Goal: Complete application form

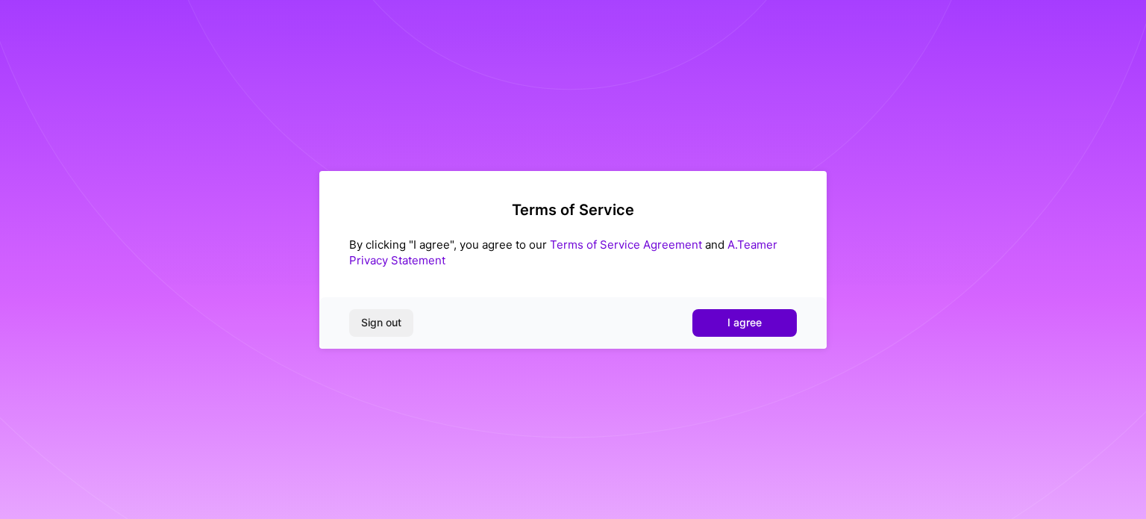
click at [729, 322] on span "I agree" at bounding box center [745, 322] width 34 height 15
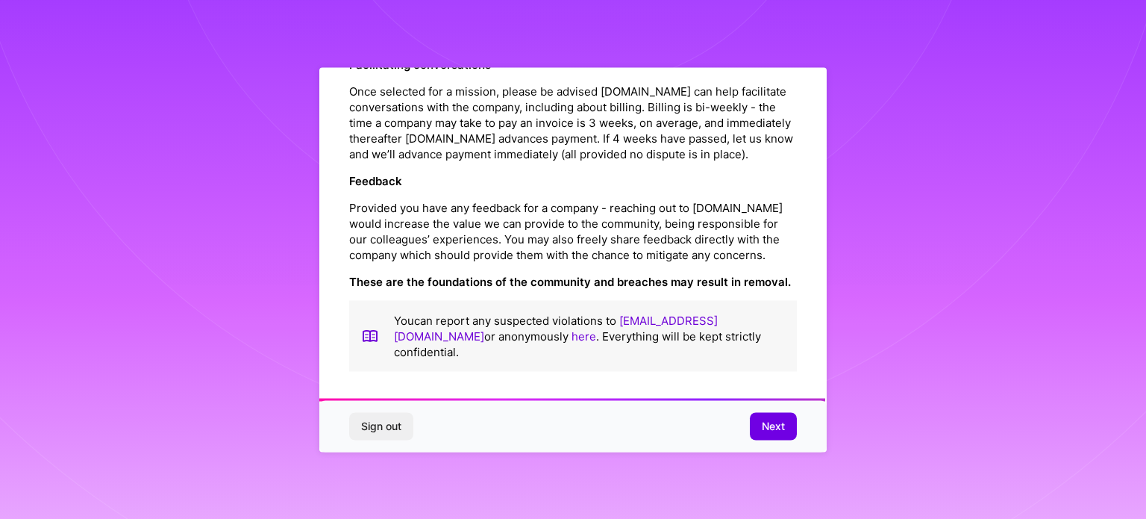
scroll to position [1731, 0]
click at [763, 424] on span "Next" at bounding box center [773, 426] width 23 height 15
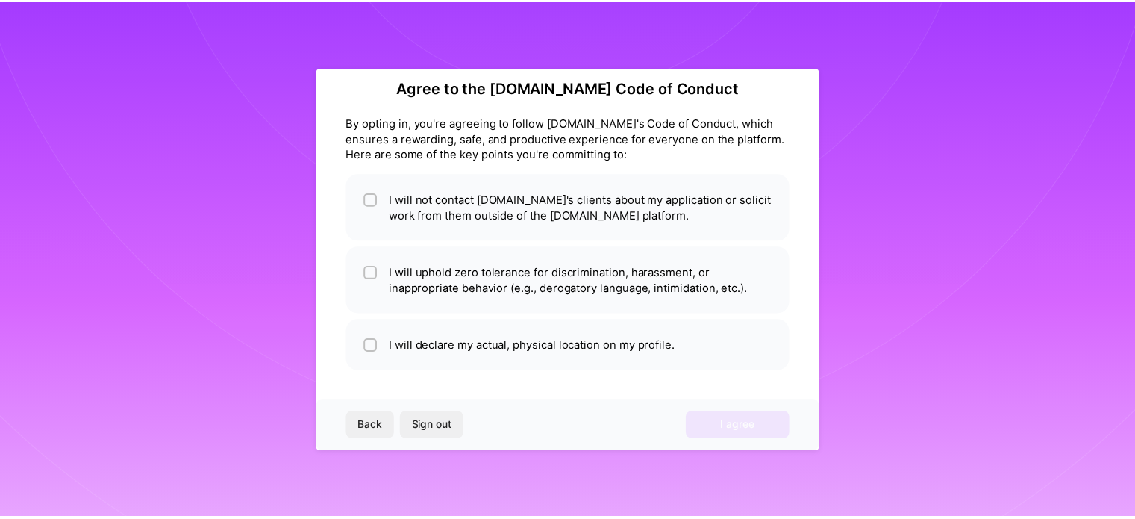
scroll to position [18, 0]
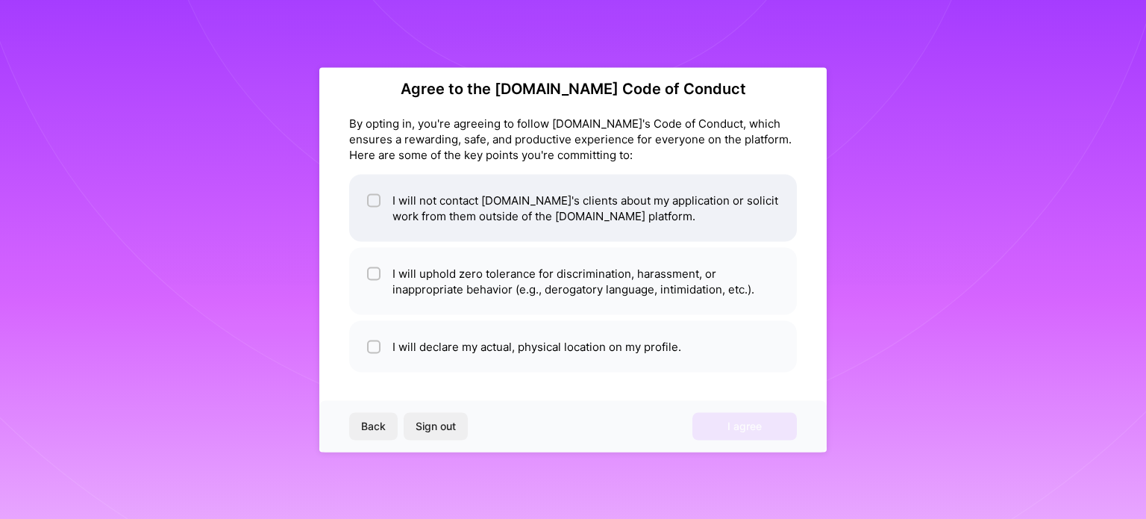
click at [372, 199] on input "checkbox" at bounding box center [375, 201] width 10 height 10
checkbox input "true"
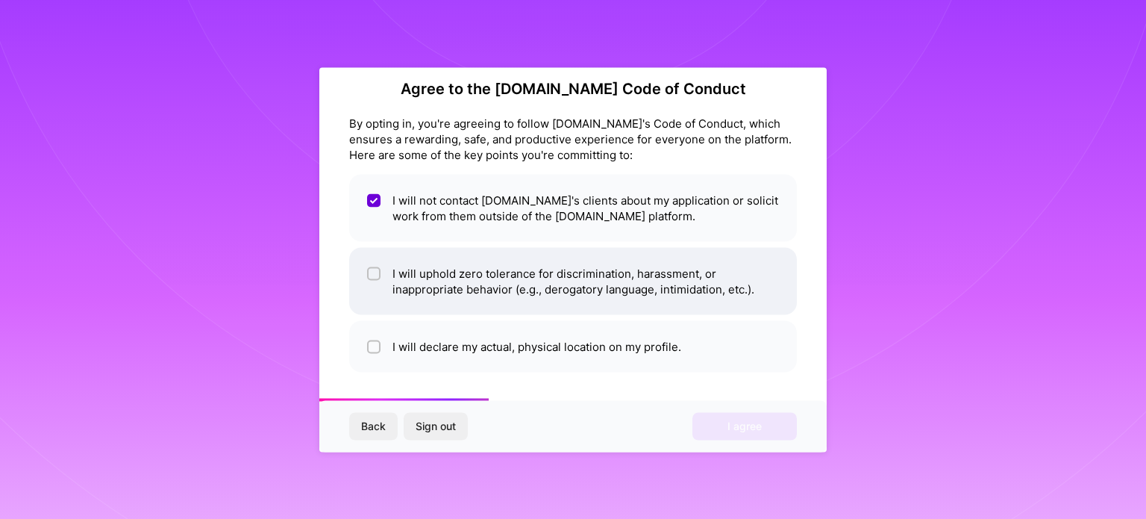
click at [369, 269] on div at bounding box center [373, 272] width 13 height 13
checkbox input "true"
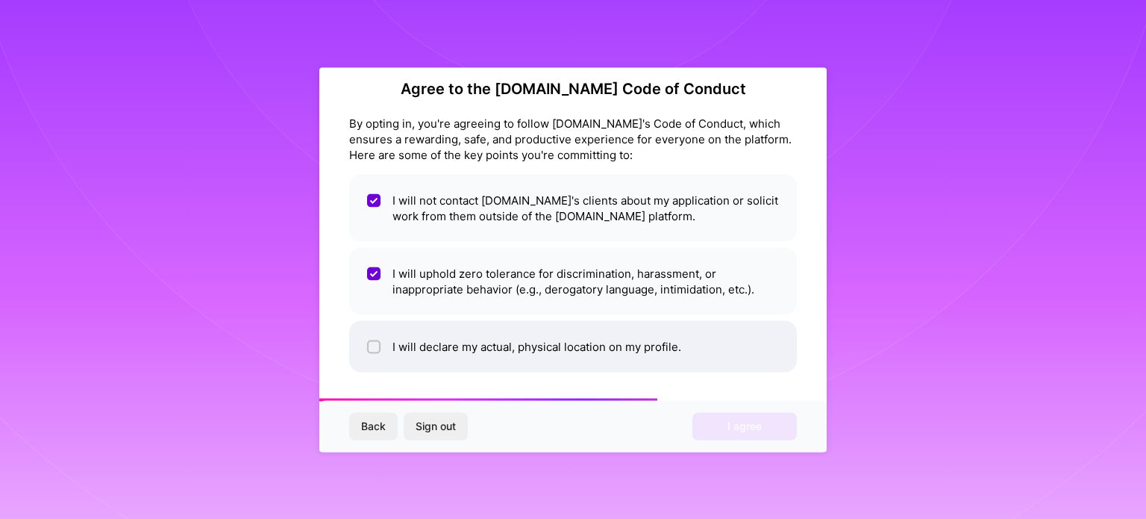
click at [374, 343] on input "checkbox" at bounding box center [375, 347] width 10 height 10
checkbox input "true"
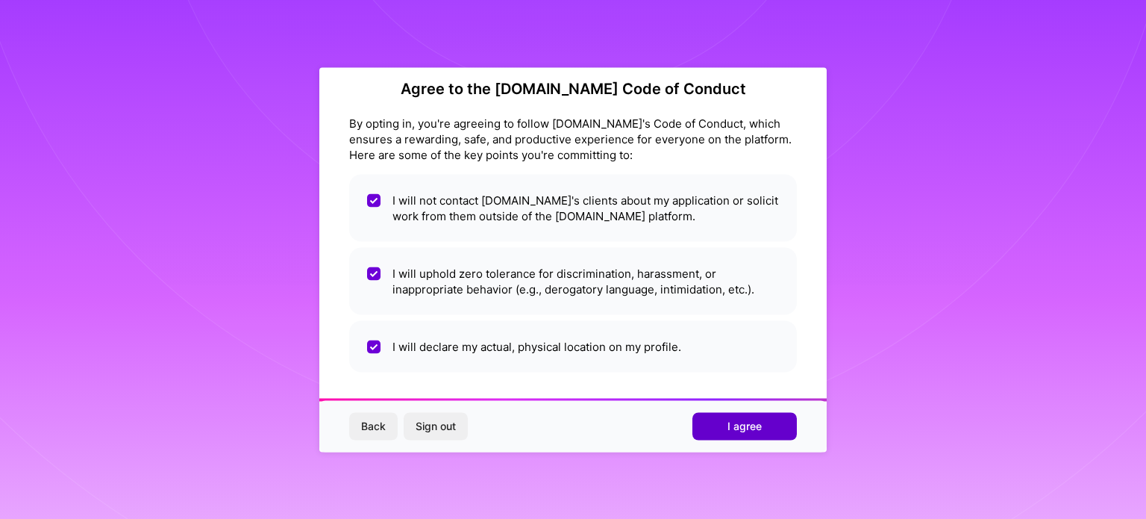
click at [737, 422] on span "I agree" at bounding box center [745, 426] width 34 height 15
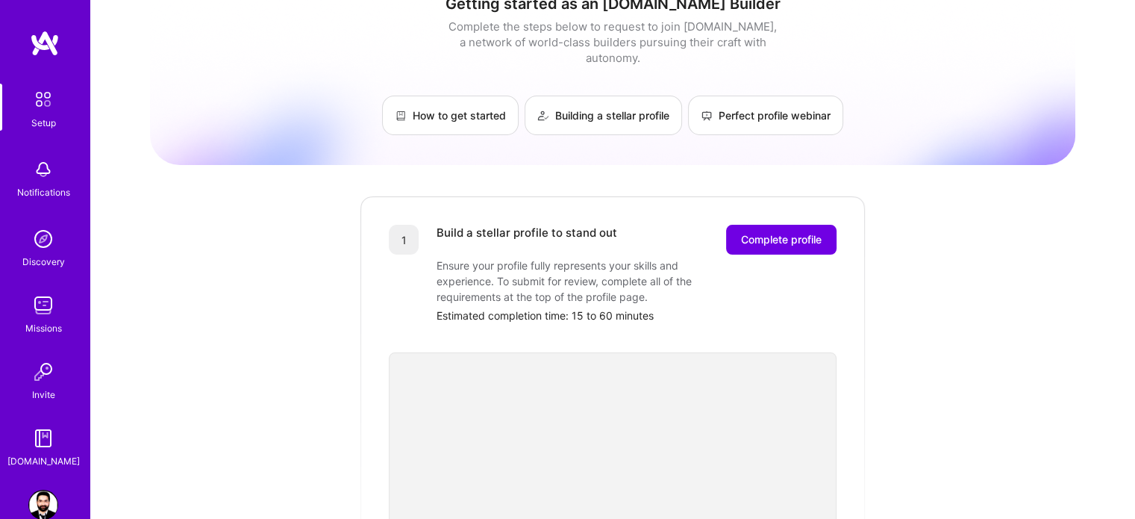
scroll to position [18, 0]
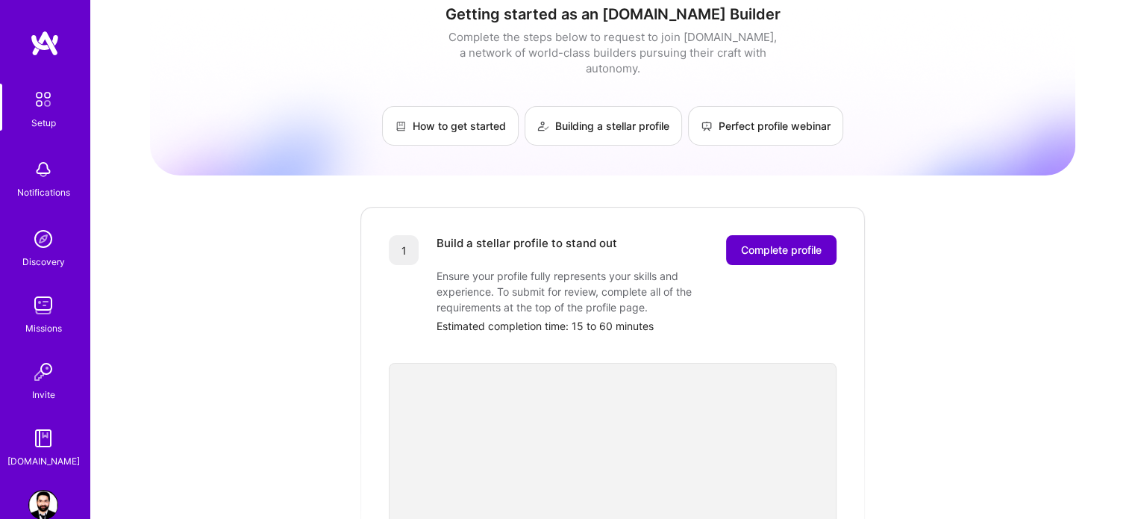
click at [757, 242] on button "Complete profile" at bounding box center [781, 250] width 110 height 30
